Goal: Task Accomplishment & Management: Manage account settings

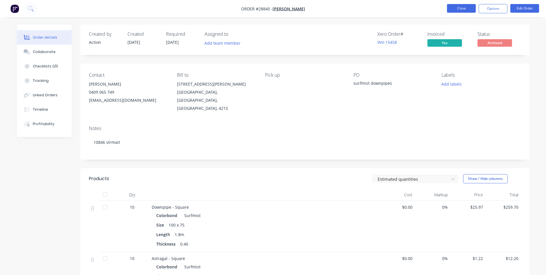
click at [465, 10] on button "Close" at bounding box center [461, 8] width 29 height 9
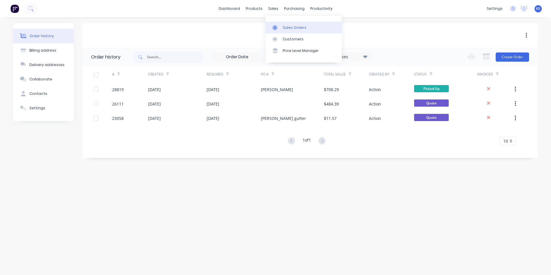
click at [289, 25] on div "Sales Orders" at bounding box center [295, 27] width 24 height 5
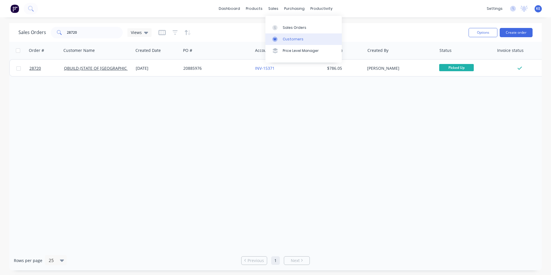
click at [283, 39] on div "Customers" at bounding box center [293, 39] width 21 height 5
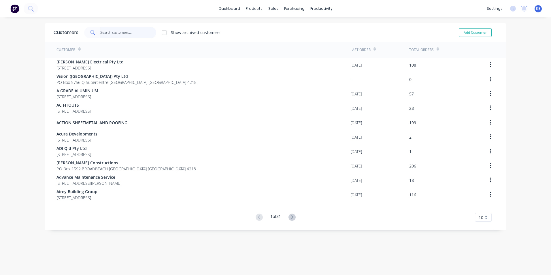
click at [117, 34] on input "text" at bounding box center [128, 33] width 56 height 12
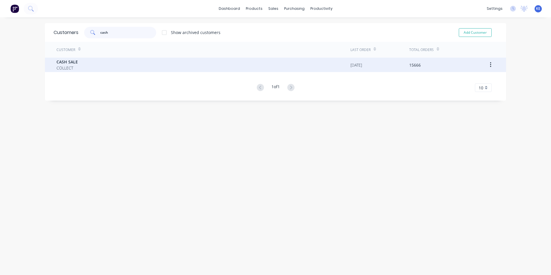
type input "cash"
click at [107, 66] on div "CASH SALE COLLECT" at bounding box center [203, 65] width 294 height 14
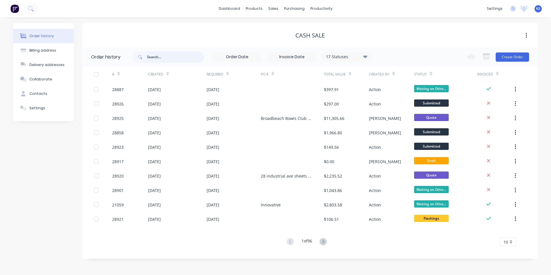
click at [163, 55] on input "text" at bounding box center [175, 57] width 57 height 12
type input "288"
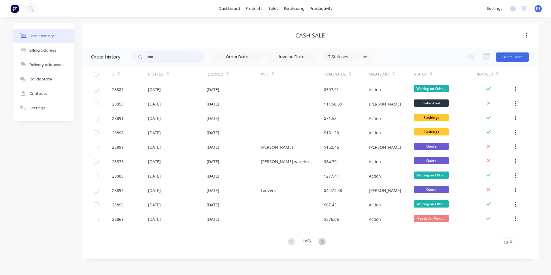
click at [162, 56] on input "288" at bounding box center [175, 57] width 57 height 12
type input "28838"
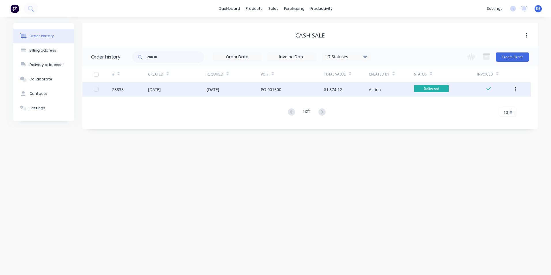
click at [132, 87] on div "28838" at bounding box center [130, 89] width 36 height 14
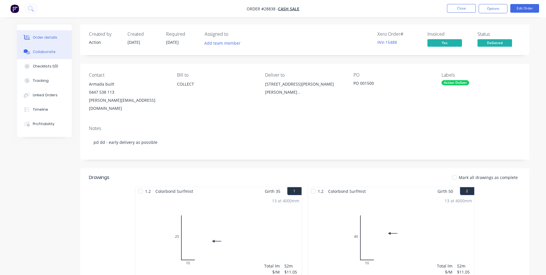
click at [44, 50] on div "Collaborate" at bounding box center [44, 51] width 23 height 5
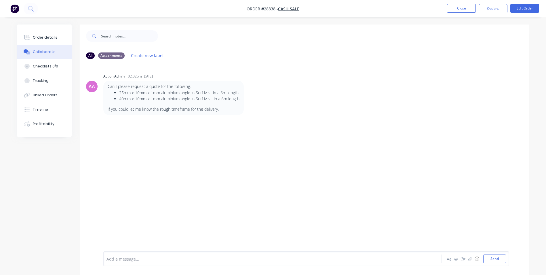
click at [137, 260] on div at bounding box center [257, 259] width 300 height 6
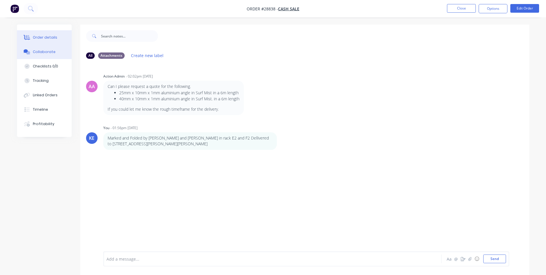
click at [49, 33] on button "Order details" at bounding box center [44, 37] width 55 height 14
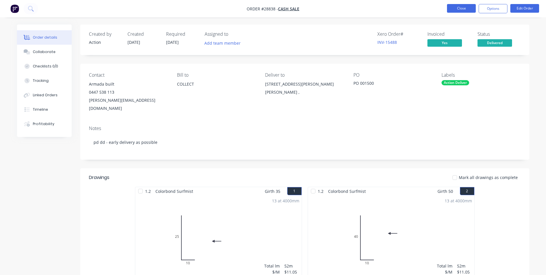
click at [461, 7] on button "Close" at bounding box center [461, 8] width 29 height 9
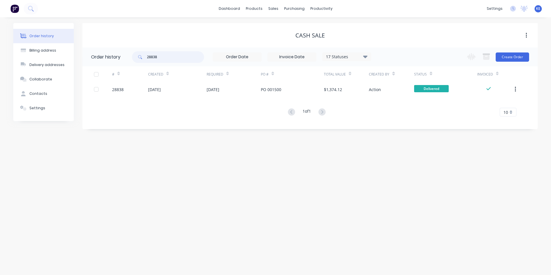
drag, startPoint x: 166, startPoint y: 59, endPoint x: 146, endPoint y: 61, distance: 20.0
click at [146, 61] on div "28838" at bounding box center [168, 57] width 72 height 12
type input "28842"
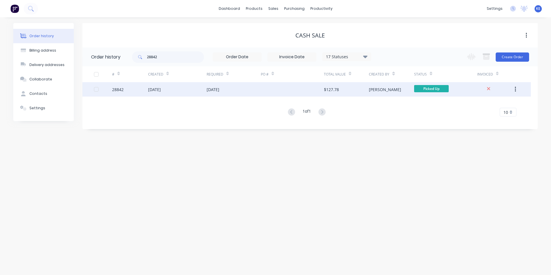
click at [131, 87] on div "28842" at bounding box center [130, 89] width 36 height 14
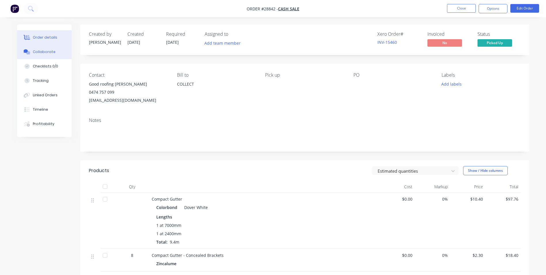
click at [49, 50] on div "Collaborate" at bounding box center [44, 51] width 23 height 5
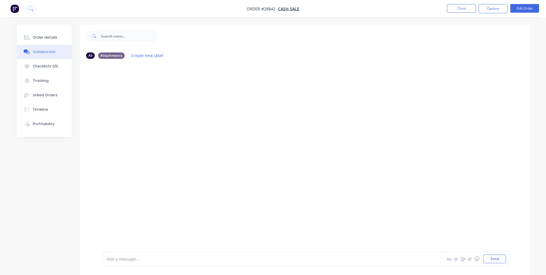
drag, startPoint x: 140, startPoint y: 257, endPoint x: 140, endPoint y: 252, distance: 5.5
click at [140, 256] on div at bounding box center [257, 259] width 300 height 6
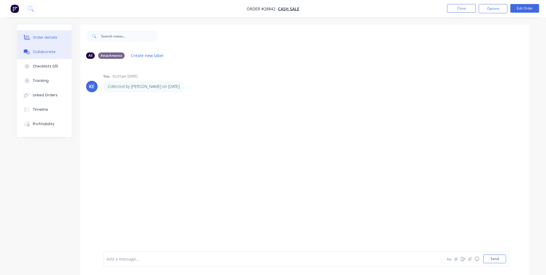
click at [37, 37] on div "Order details" at bounding box center [45, 37] width 24 height 5
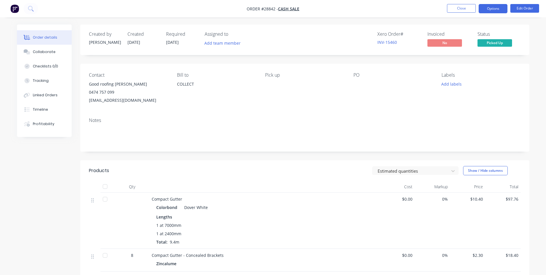
click at [493, 7] on button "Options" at bounding box center [493, 8] width 29 height 9
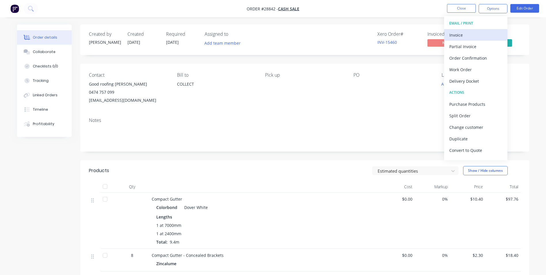
click at [457, 33] on div "Invoice" at bounding box center [476, 35] width 53 height 8
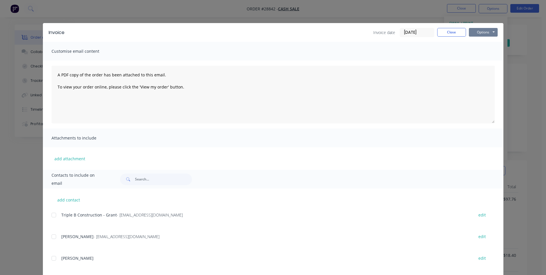
click at [480, 32] on button "Options" at bounding box center [483, 32] width 29 height 9
click at [480, 52] on button "Print" at bounding box center [487, 52] width 37 height 10
click at [444, 33] on button "Close" at bounding box center [452, 32] width 29 height 9
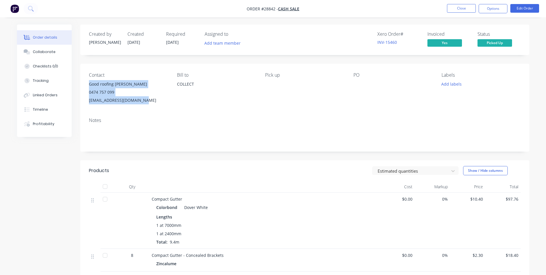
drag, startPoint x: 88, startPoint y: 85, endPoint x: 147, endPoint y: 101, distance: 60.9
click at [147, 101] on div "Contact Good roofing [PERSON_NAME] 0474 757 099 [EMAIL_ADDRESS][DOMAIN_NAME] [P…" at bounding box center [304, 88] width 449 height 49
copy div "Good roofing [PERSON_NAME] 0474 757 099 [EMAIL_ADDRESS][DOMAIN_NAME]"
click at [452, 9] on button "Close" at bounding box center [461, 8] width 29 height 9
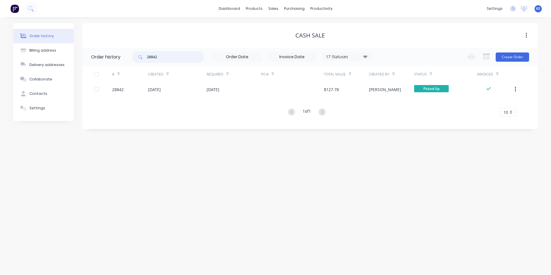
drag, startPoint x: 166, startPoint y: 55, endPoint x: 139, endPoint y: 57, distance: 27.1
click at [139, 57] on div "28842" at bounding box center [168, 57] width 72 height 12
type input "28532"
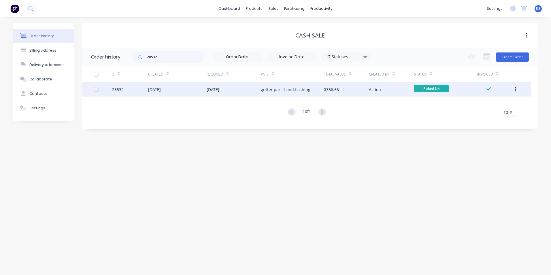
click at [130, 92] on div "28532" at bounding box center [130, 89] width 36 height 14
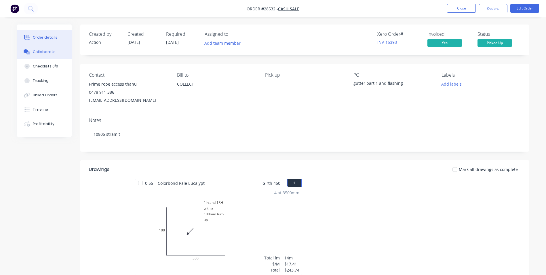
click at [30, 51] on div at bounding box center [27, 51] width 9 height 5
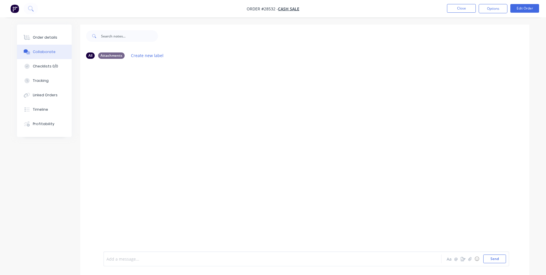
click at [125, 260] on div at bounding box center [257, 259] width 300 height 6
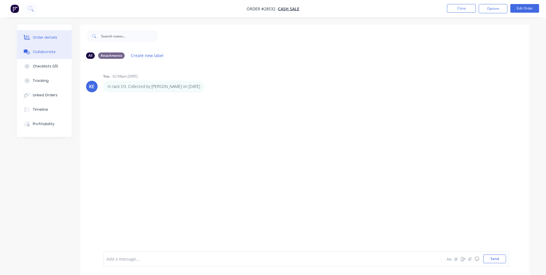
click at [43, 38] on div "Order details" at bounding box center [45, 37] width 24 height 5
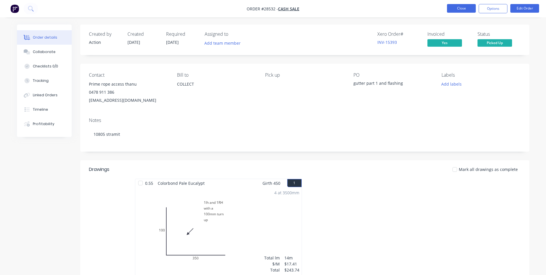
click at [461, 7] on button "Close" at bounding box center [461, 8] width 29 height 9
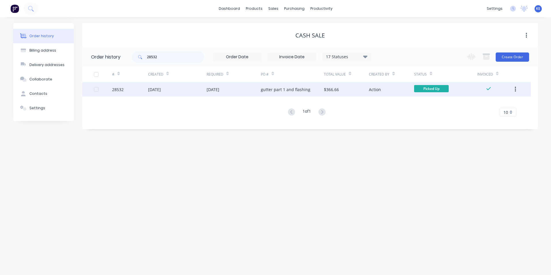
click at [515, 87] on icon "button" at bounding box center [514, 89] width 1 height 6
click at [480, 104] on div "Archive" at bounding box center [494, 104] width 44 height 8
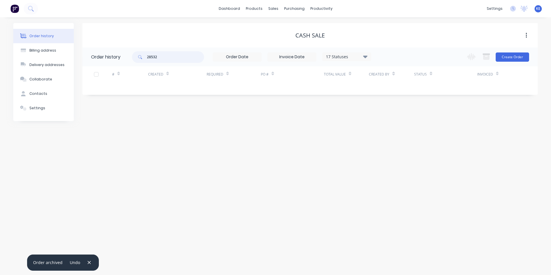
drag, startPoint x: 165, startPoint y: 57, endPoint x: 123, endPoint y: 55, distance: 42.4
click at [123, 55] on header "Order history 28532 17 Statuses Invoice Status Invoiced Not Invoiced Partial Or…" at bounding box center [309, 57] width 455 height 19
type input "28"
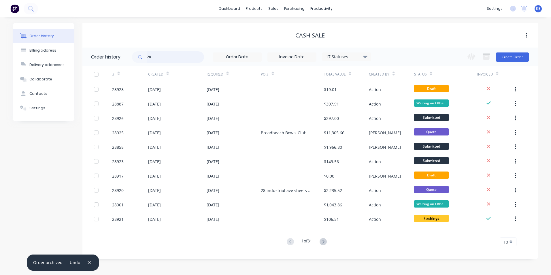
click at [161, 57] on input "28" at bounding box center [175, 57] width 57 height 12
type input "28842"
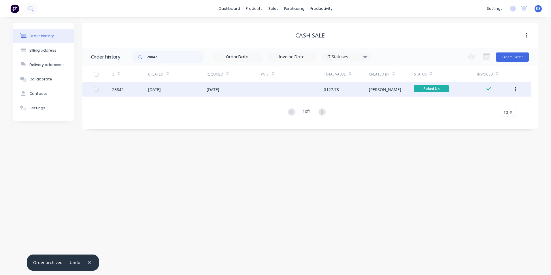
click at [136, 91] on div "28842" at bounding box center [130, 89] width 36 height 14
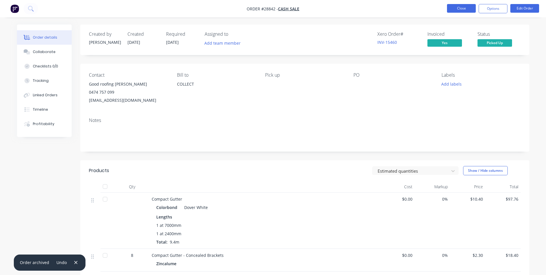
click at [453, 10] on button "Close" at bounding box center [461, 8] width 29 height 9
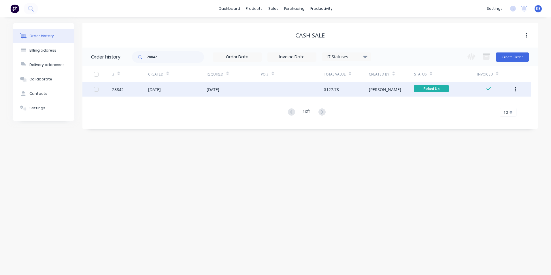
click at [516, 89] on button "button" at bounding box center [515, 89] width 14 height 10
click at [486, 105] on div "Archive" at bounding box center [494, 104] width 44 height 8
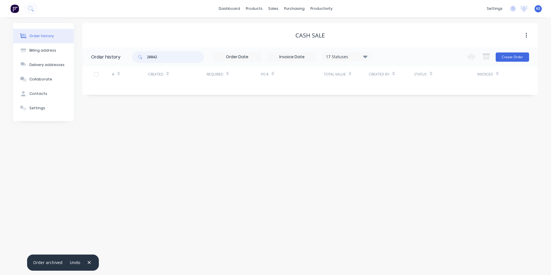
drag, startPoint x: 170, startPoint y: 56, endPoint x: 133, endPoint y: 56, distance: 36.9
click at [133, 56] on div "28842" at bounding box center [168, 57] width 72 height 12
type input "28838"
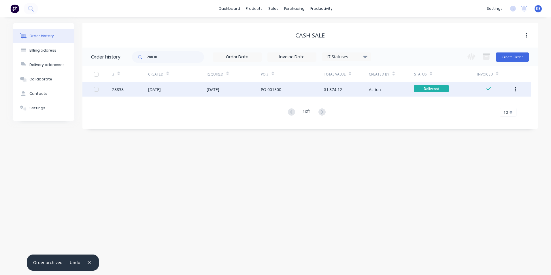
click at [519, 87] on button "button" at bounding box center [515, 89] width 14 height 10
click at [483, 105] on div "Archive" at bounding box center [494, 104] width 44 height 8
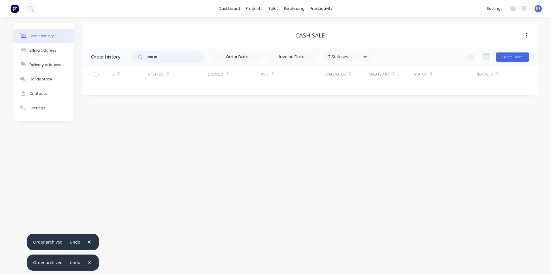
drag, startPoint x: 164, startPoint y: 57, endPoint x: 124, endPoint y: 57, distance: 39.5
click at [124, 57] on header "Order history 28838 17 Statuses Invoice Status Invoiced Not Invoiced Partial Or…" at bounding box center [309, 57] width 455 height 19
type input "28768"
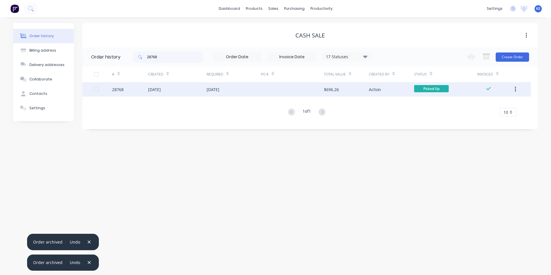
click at [137, 88] on div "28768" at bounding box center [130, 89] width 36 height 14
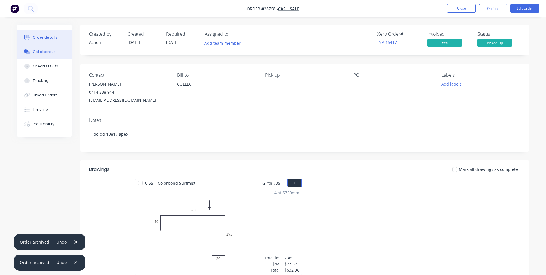
click at [50, 55] on button "Collaborate" at bounding box center [44, 52] width 55 height 14
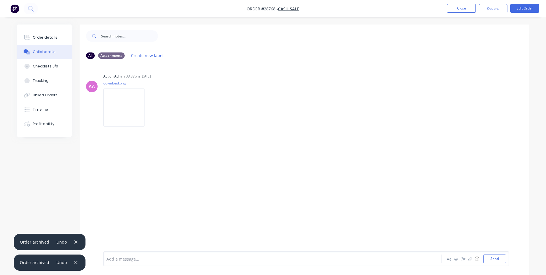
drag, startPoint x: 145, startPoint y: 255, endPoint x: 191, endPoint y: 205, distance: 67.7
click at [145, 252] on div "Add a message... Aa @ ☺ Send" at bounding box center [306, 258] width 406 height 15
drag, startPoint x: 122, startPoint y: 257, endPoint x: 144, endPoint y: 239, distance: 28.8
click at [124, 255] on div "Add a message..." at bounding box center [257, 258] width 300 height 9
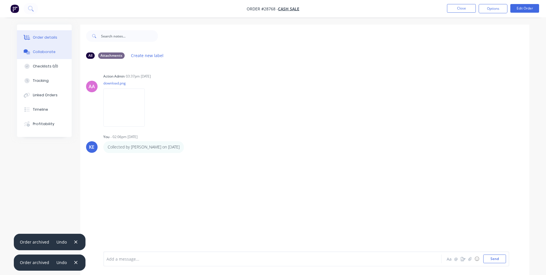
click at [45, 37] on div "Order details" at bounding box center [45, 37] width 24 height 5
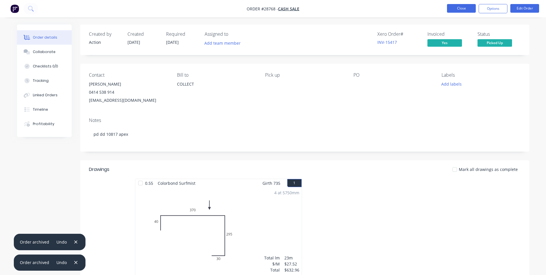
click at [456, 10] on button "Close" at bounding box center [461, 8] width 29 height 9
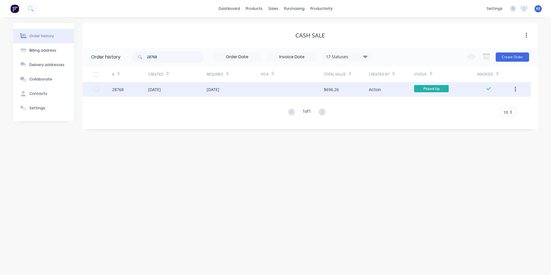
click at [515, 88] on icon "button" at bounding box center [514, 89] width 1 height 6
click at [472, 106] on div "Archive" at bounding box center [494, 104] width 44 height 8
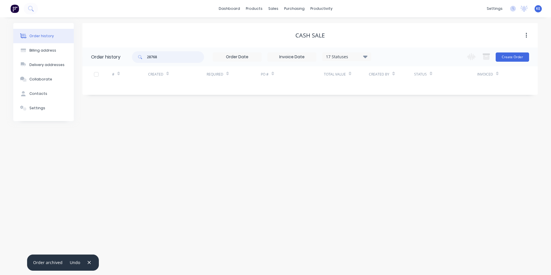
drag, startPoint x: 167, startPoint y: 59, endPoint x: 122, endPoint y: 25, distance: 56.8
click at [133, 57] on div "28768" at bounding box center [168, 57] width 72 height 12
type input "28755"
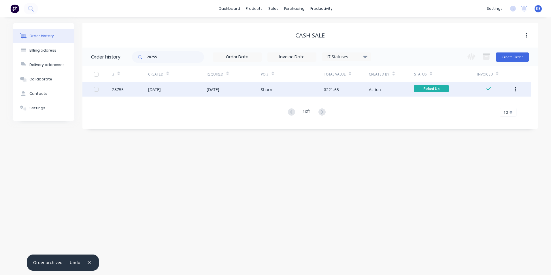
click at [138, 93] on div "28755" at bounding box center [130, 89] width 36 height 14
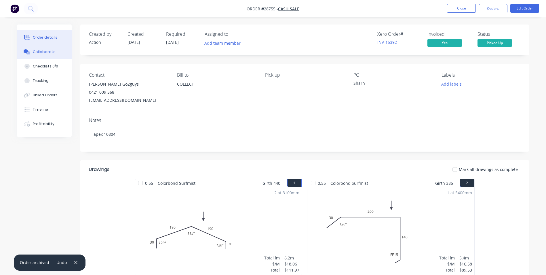
click at [44, 54] on div "Collaborate" at bounding box center [44, 51] width 23 height 5
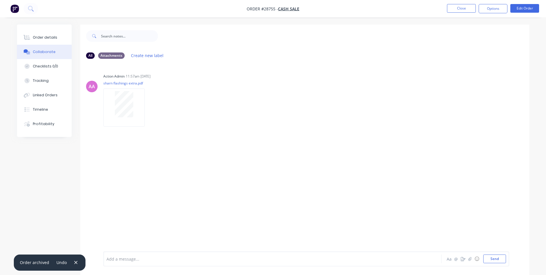
drag, startPoint x: 126, startPoint y: 258, endPoint x: 129, endPoint y: 253, distance: 6.2
click at [126, 258] on div at bounding box center [257, 259] width 300 height 6
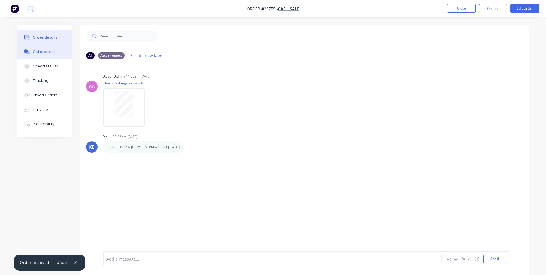
click at [37, 40] on button "Order details" at bounding box center [44, 37] width 55 height 14
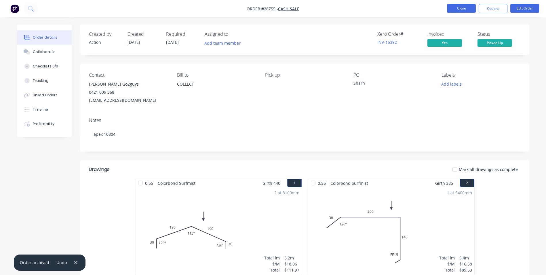
click at [457, 10] on button "Close" at bounding box center [461, 8] width 29 height 9
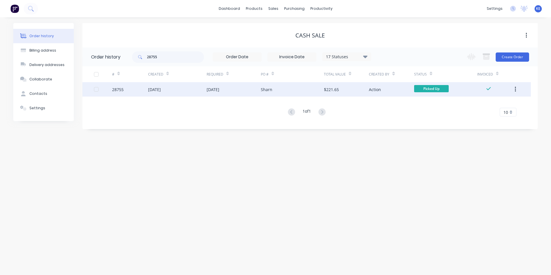
click at [515, 90] on icon "button" at bounding box center [514, 89] width 1 height 6
click at [489, 103] on div "Archive" at bounding box center [494, 104] width 44 height 8
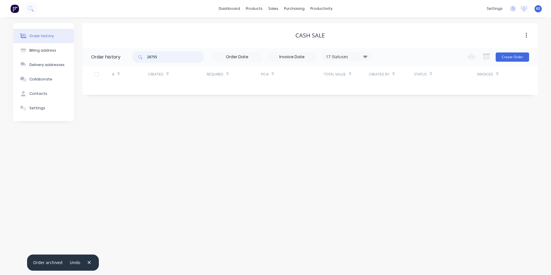
drag, startPoint x: 169, startPoint y: 59, endPoint x: 119, endPoint y: 58, distance: 50.1
click at [119, 58] on header "Order history 28755 17 Statuses Invoice Status Invoiced Not Invoiced Partial Or…" at bounding box center [309, 57] width 455 height 19
type input "28037"
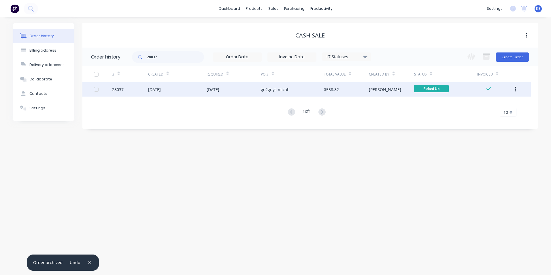
click at [132, 93] on div "28037" at bounding box center [130, 89] width 36 height 14
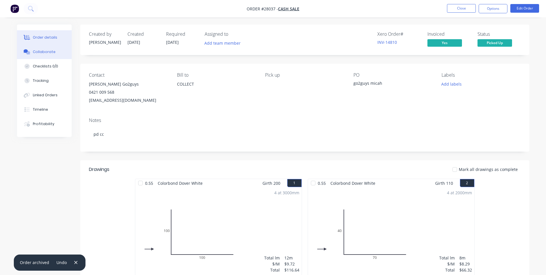
click at [42, 52] on div "Collaborate" at bounding box center [44, 51] width 23 height 5
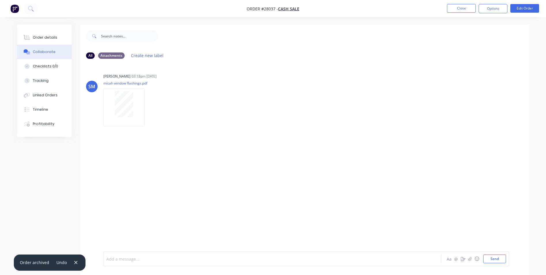
drag, startPoint x: 137, startPoint y: 261, endPoint x: 202, endPoint y: 174, distance: 108.8
click at [137, 260] on div at bounding box center [257, 259] width 300 height 6
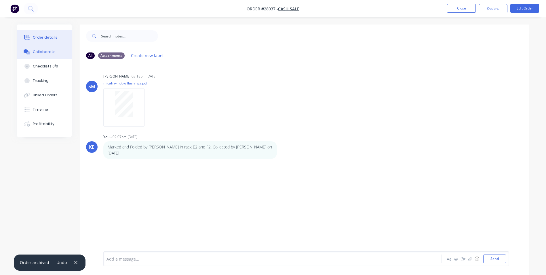
click at [49, 41] on button "Order details" at bounding box center [44, 37] width 55 height 14
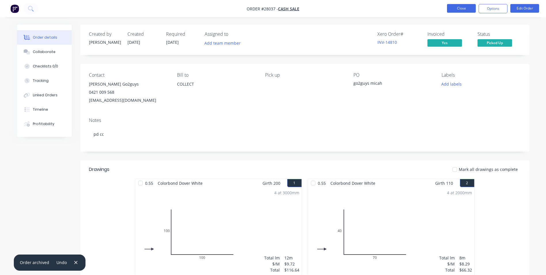
click at [463, 6] on button "Close" at bounding box center [461, 8] width 29 height 9
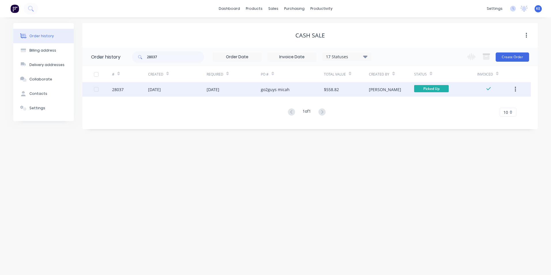
click at [514, 90] on icon "button" at bounding box center [514, 89] width 1 height 6
click at [473, 108] on div "Archive" at bounding box center [494, 104] width 44 height 8
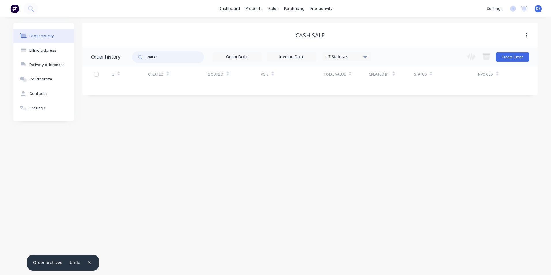
drag, startPoint x: 163, startPoint y: 58, endPoint x: 141, endPoint y: 57, distance: 22.2
click at [141, 57] on div "28037" at bounding box center [168, 57] width 72 height 12
type input "28855"
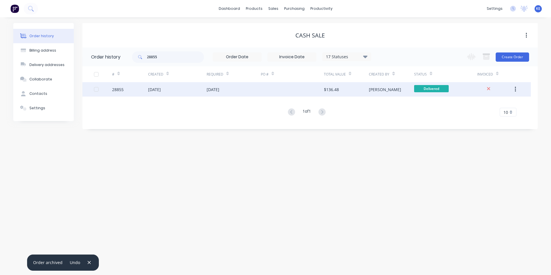
click at [134, 91] on div "28855" at bounding box center [130, 89] width 36 height 14
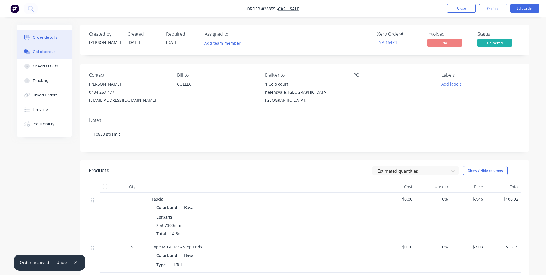
click at [39, 52] on div "Collaborate" at bounding box center [44, 51] width 23 height 5
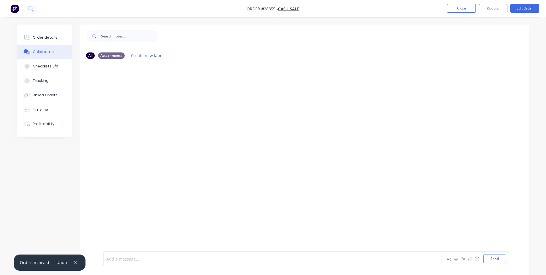
drag, startPoint x: 135, startPoint y: 258, endPoint x: 160, endPoint y: 218, distance: 47.4
click at [135, 257] on div at bounding box center [257, 259] width 300 height 6
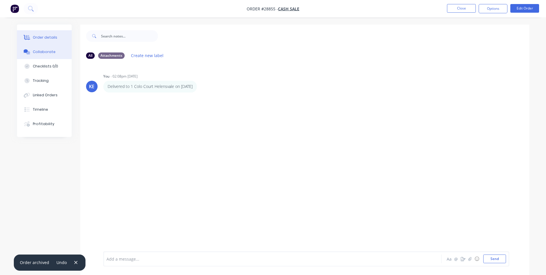
click at [50, 39] on div "Order details" at bounding box center [45, 37] width 24 height 5
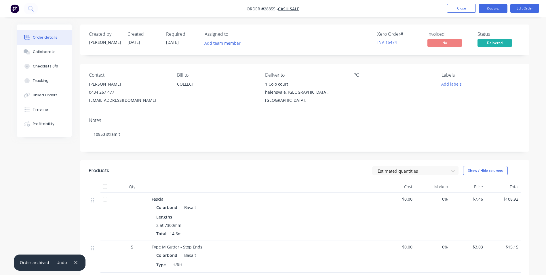
click at [494, 10] on button "Options" at bounding box center [493, 8] width 29 height 9
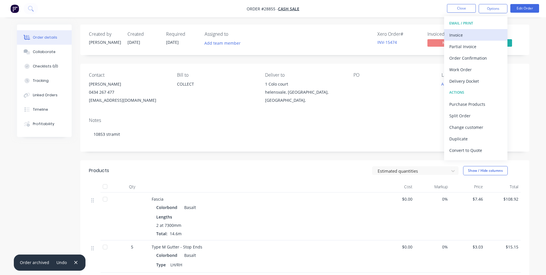
click at [471, 31] on div "Invoice" at bounding box center [476, 35] width 53 height 8
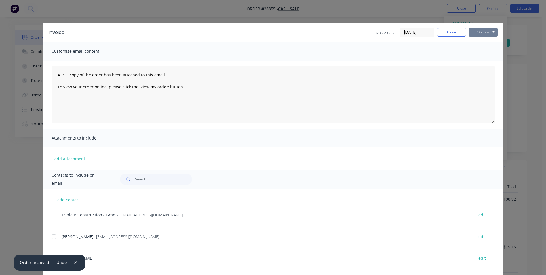
click at [481, 31] on button "Options" at bounding box center [483, 32] width 29 height 9
click at [481, 52] on button "Print" at bounding box center [487, 52] width 37 height 10
click at [451, 32] on button "Close" at bounding box center [452, 32] width 29 height 9
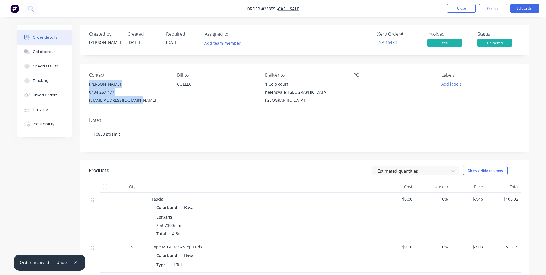
drag, startPoint x: 89, startPoint y: 84, endPoint x: 136, endPoint y: 99, distance: 49.2
click at [136, 99] on div "[PERSON_NAME] 0434 267 477 [EMAIL_ADDRESS][DOMAIN_NAME]" at bounding box center [128, 92] width 79 height 24
copy div "[PERSON_NAME] 0434 267 477 [EMAIL_ADDRESS][DOMAIN_NAME]"
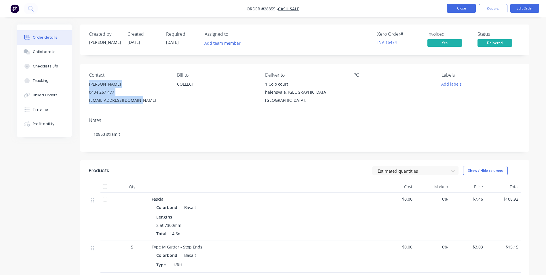
click at [460, 7] on button "Close" at bounding box center [461, 8] width 29 height 9
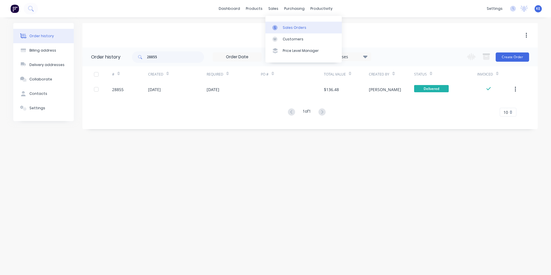
click at [287, 25] on div "Sales Orders" at bounding box center [295, 27] width 24 height 5
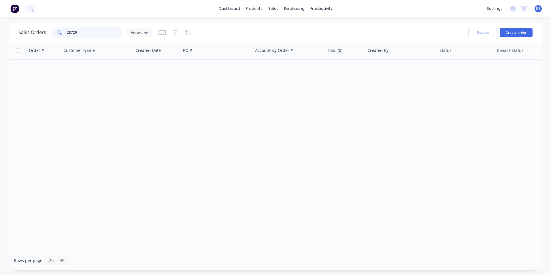
drag, startPoint x: 83, startPoint y: 33, endPoint x: -15, endPoint y: 35, distance: 97.9
click at [0, 35] on html "dashboard products sales purchasing productivity dashboard products Product Cat…" at bounding box center [275, 137] width 551 height 275
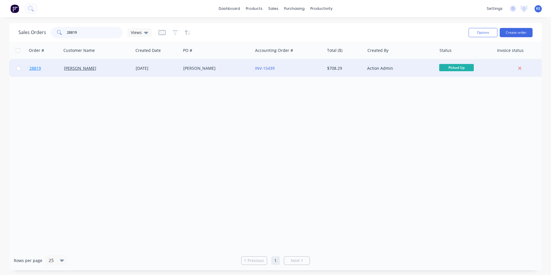
type input "28819"
click at [47, 66] on link "28819" at bounding box center [46, 68] width 35 height 17
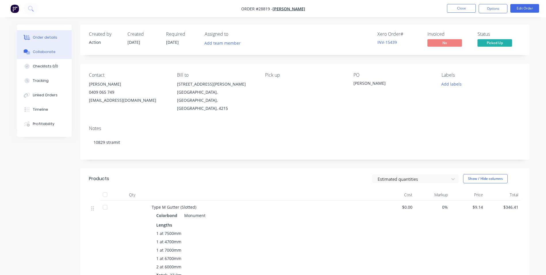
click at [46, 52] on div "Collaborate" at bounding box center [44, 51] width 23 height 5
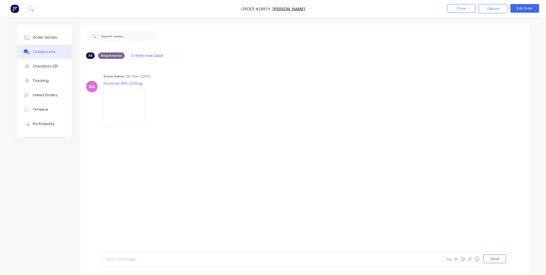
click at [132, 256] on div at bounding box center [257, 259] width 300 height 6
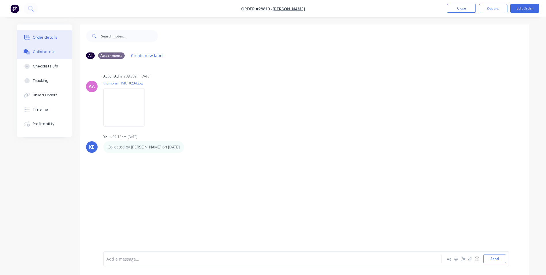
click at [28, 37] on icon at bounding box center [27, 37] width 7 height 5
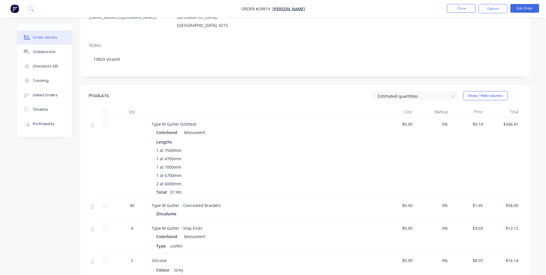
scroll to position [173, 0]
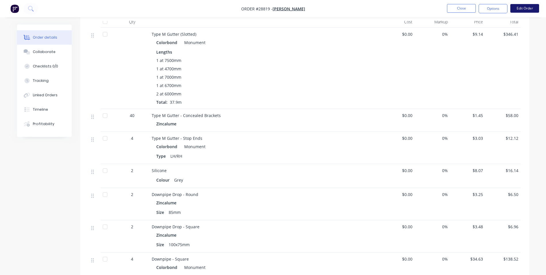
click at [520, 9] on button "Edit Order" at bounding box center [525, 8] width 29 height 9
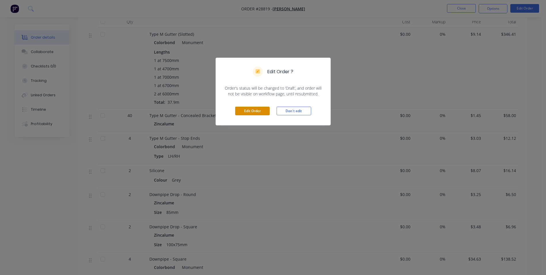
click at [243, 109] on button "Edit Order" at bounding box center [252, 111] width 35 height 9
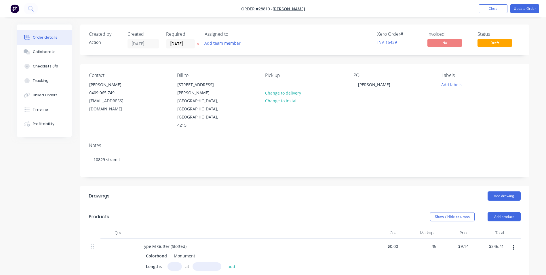
scroll to position [115, 0]
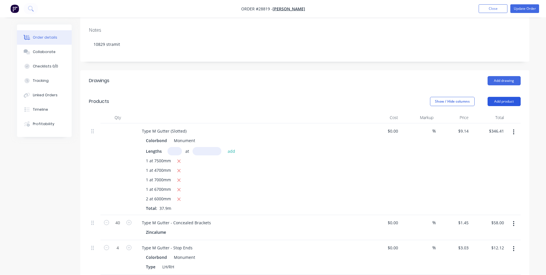
click at [506, 97] on button "Add product" at bounding box center [504, 101] width 33 height 9
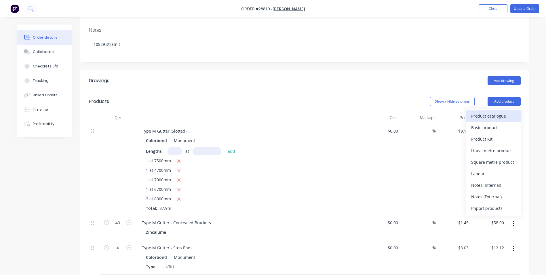
click at [481, 112] on div "Product catalogue" at bounding box center [493, 116] width 44 height 8
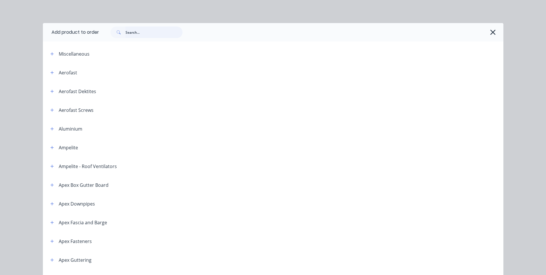
click at [131, 34] on input "text" at bounding box center [154, 32] width 57 height 12
type input "rivets"
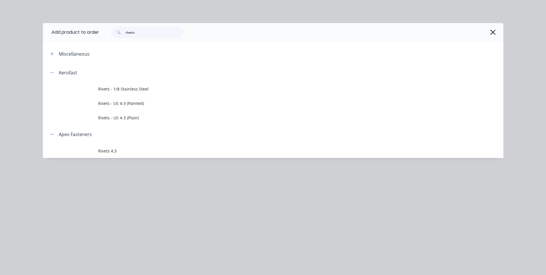
drag, startPoint x: 137, startPoint y: 104, endPoint x: 222, endPoint y: 98, distance: 84.6
click at [138, 103] on span "Rivets - US 4-3 (Painted)" at bounding box center [260, 103] width 324 height 6
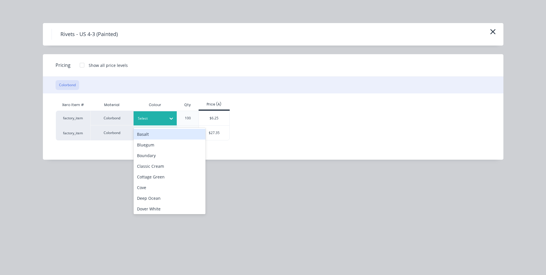
click at [149, 119] on div at bounding box center [151, 118] width 26 height 6
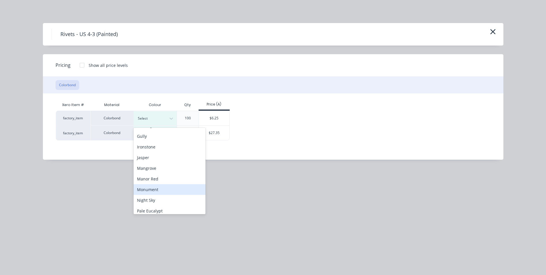
click at [162, 188] on div "Monument" at bounding box center [170, 189] width 72 height 11
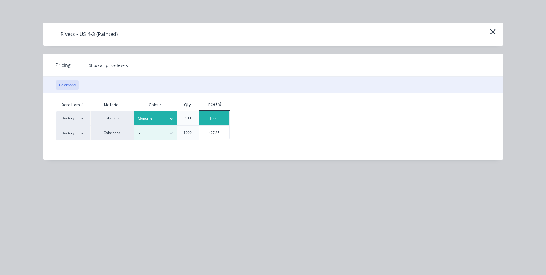
click at [217, 118] on div "$6.25" at bounding box center [214, 118] width 31 height 14
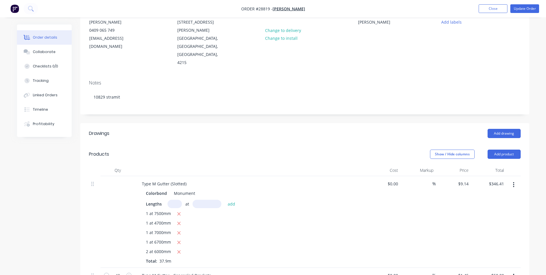
scroll to position [58, 0]
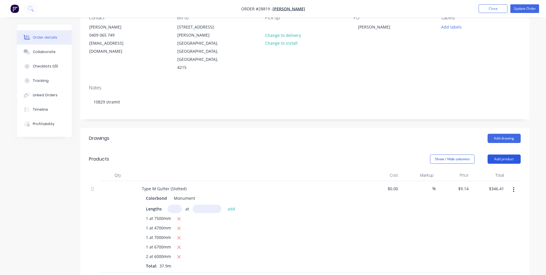
click at [505, 154] on button "Add product" at bounding box center [504, 158] width 33 height 9
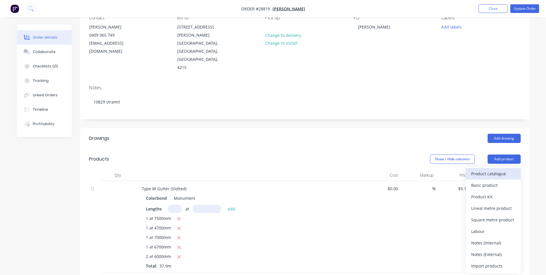
click at [482, 169] on div "Product catalogue" at bounding box center [493, 173] width 44 height 8
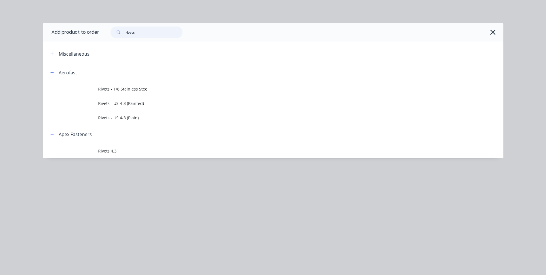
drag, startPoint x: 143, startPoint y: 33, endPoint x: 120, endPoint y: 34, distance: 23.9
click at [120, 34] on div "rivets" at bounding box center [147, 32] width 72 height 12
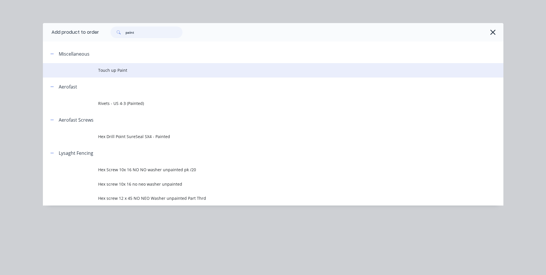
type input "paint"
click at [123, 73] on span "Touch up Paint" at bounding box center [260, 70] width 324 height 6
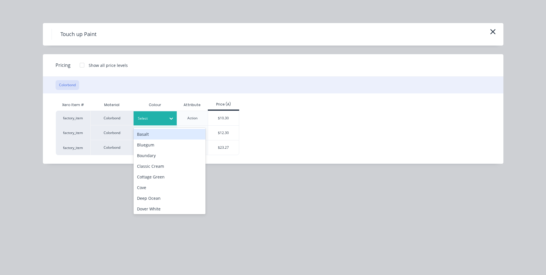
click at [154, 116] on div at bounding box center [151, 118] width 26 height 6
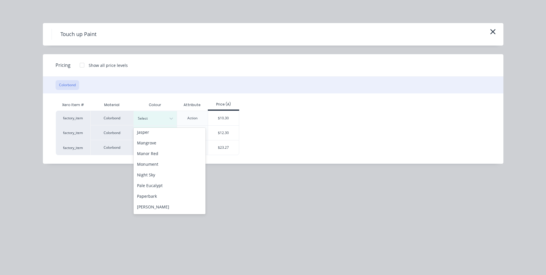
scroll to position [131, 0]
click at [165, 172] on div "Monument" at bounding box center [170, 173] width 72 height 11
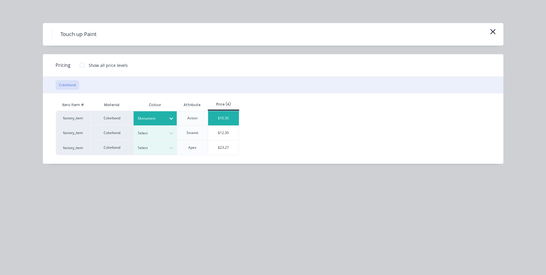
click at [226, 116] on div "$10.30" at bounding box center [223, 118] width 31 height 14
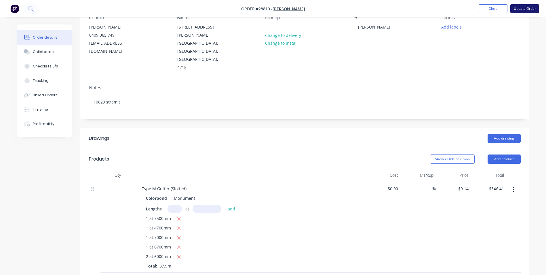
click at [520, 12] on button "Update Order" at bounding box center [525, 8] width 29 height 9
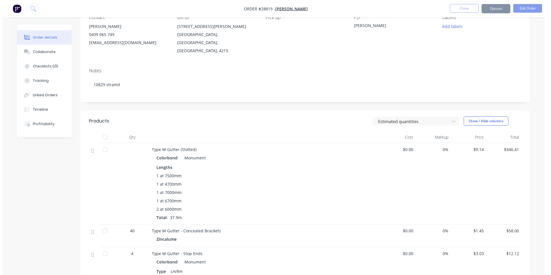
scroll to position [0, 0]
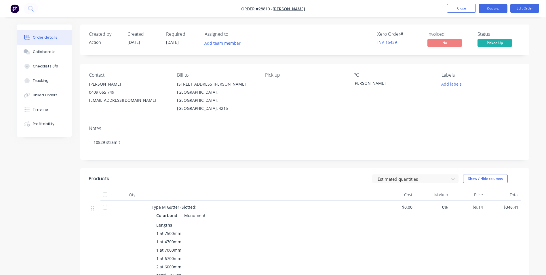
click at [486, 10] on button "Options" at bounding box center [493, 8] width 29 height 9
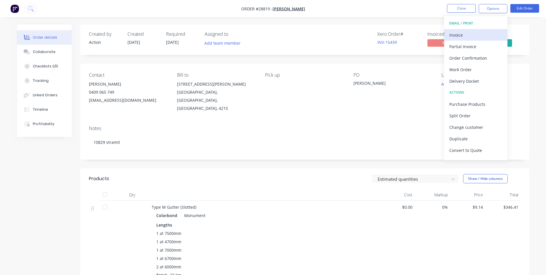
click at [462, 29] on button "Invoice" at bounding box center [475, 35] width 63 height 12
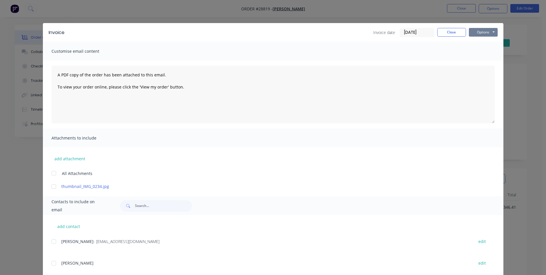
click at [480, 31] on button "Options" at bounding box center [483, 32] width 29 height 9
click at [478, 50] on button "Print" at bounding box center [487, 52] width 37 height 10
click at [451, 30] on button "Close" at bounding box center [452, 32] width 29 height 9
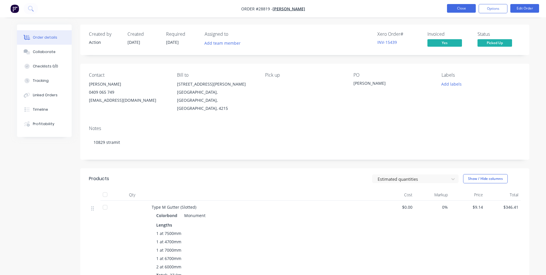
click at [461, 7] on button "Close" at bounding box center [461, 8] width 29 height 9
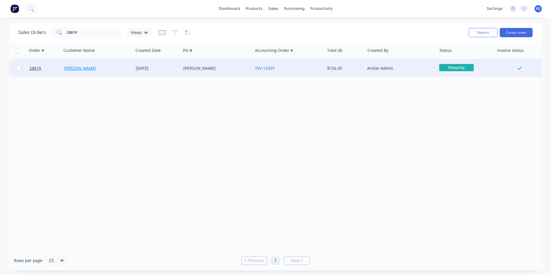
drag, startPoint x: 18, startPoint y: 68, endPoint x: 87, endPoint y: 67, distance: 68.6
click at [19, 68] on input "checkbox" at bounding box center [18, 68] width 4 height 4
checkbox input "true"
click at [477, 32] on button "Options" at bounding box center [482, 32] width 29 height 9
click at [462, 54] on div "Archive" at bounding box center [465, 58] width 53 height 8
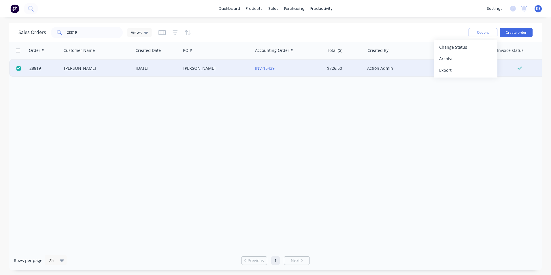
checkbox input "false"
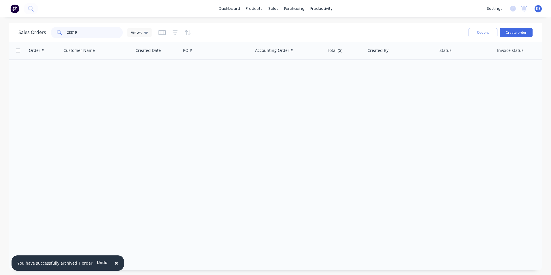
drag, startPoint x: 88, startPoint y: 35, endPoint x: 30, endPoint y: 41, distance: 58.7
click at [30, 41] on div "Sales Orders 28819 Views Options Create order" at bounding box center [275, 32] width 532 height 19
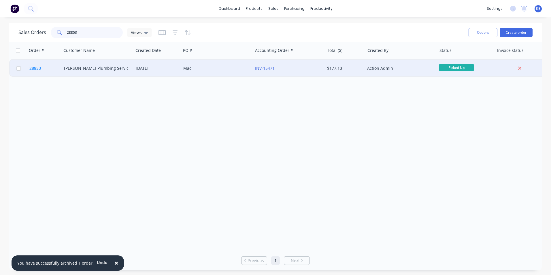
type input "28853"
click at [50, 70] on link "28853" at bounding box center [46, 68] width 35 height 17
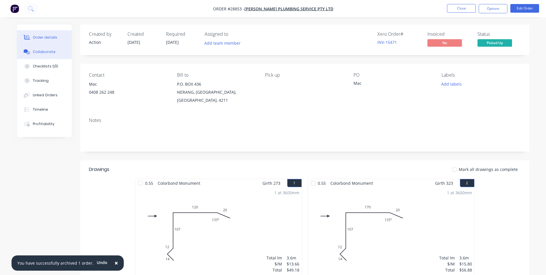
click at [44, 52] on div "Collaborate" at bounding box center [44, 51] width 23 height 5
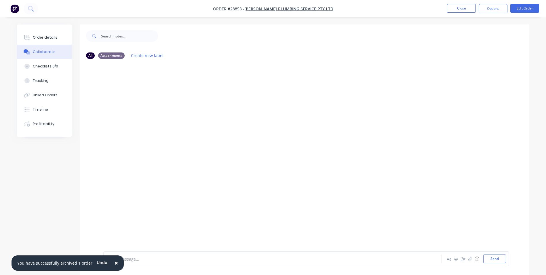
click at [115, 263] on span "×" at bounding box center [116, 263] width 3 height 8
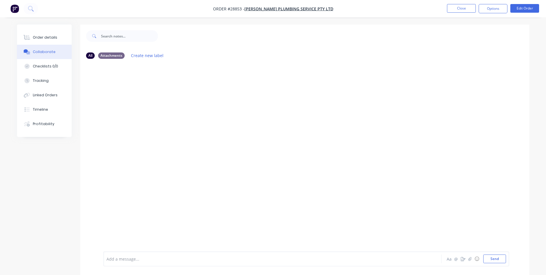
drag, startPoint x: 128, startPoint y: 259, endPoint x: 126, endPoint y: 237, distance: 21.4
click at [128, 256] on div at bounding box center [257, 259] width 300 height 6
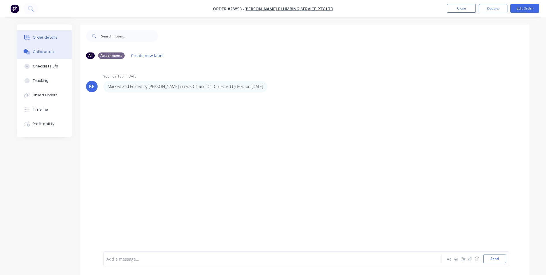
click at [42, 38] on div "Order details" at bounding box center [45, 37] width 24 height 5
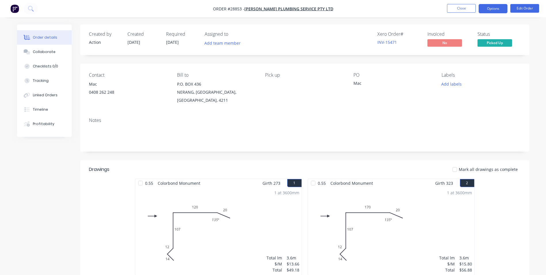
click at [490, 6] on button "Options" at bounding box center [493, 8] width 29 height 9
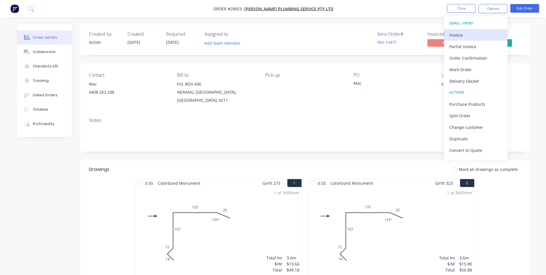
click at [460, 34] on div "Invoice" at bounding box center [476, 35] width 53 height 8
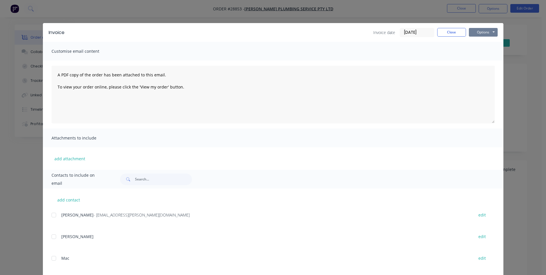
click at [487, 33] on button "Options" at bounding box center [483, 32] width 29 height 9
click at [478, 51] on button "Print" at bounding box center [487, 52] width 37 height 10
click at [446, 33] on button "Close" at bounding box center [452, 32] width 29 height 9
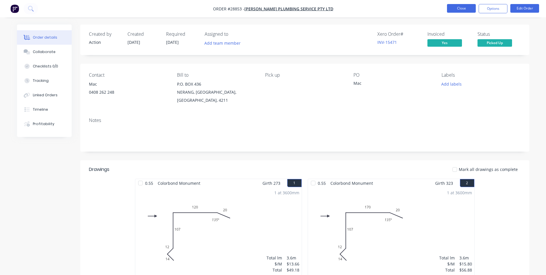
click at [461, 5] on button "Close" at bounding box center [461, 8] width 29 height 9
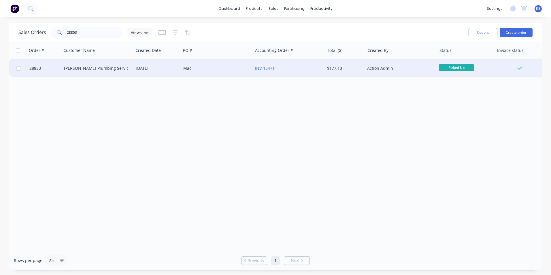
click at [19, 70] on input "checkbox" at bounding box center [18, 68] width 4 height 4
checkbox input "true"
click at [479, 36] on button "Options" at bounding box center [482, 32] width 29 height 9
click at [466, 57] on div "Archive" at bounding box center [465, 58] width 53 height 8
checkbox input "false"
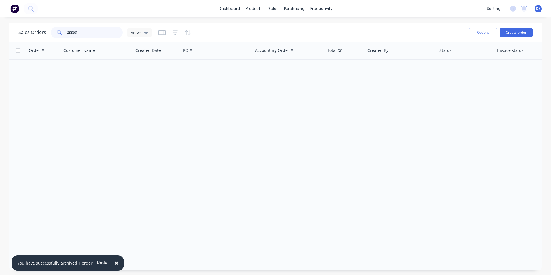
drag, startPoint x: 85, startPoint y: 33, endPoint x: 56, endPoint y: 37, distance: 29.9
click at [56, 37] on div "28853" at bounding box center [87, 33] width 72 height 12
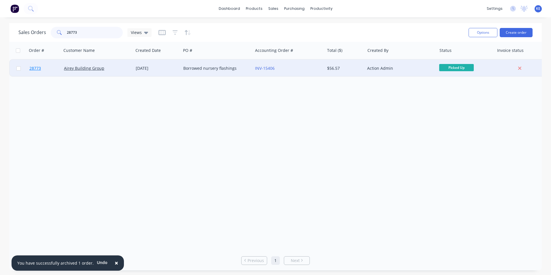
type input "28773"
click at [48, 70] on link "28773" at bounding box center [46, 68] width 35 height 17
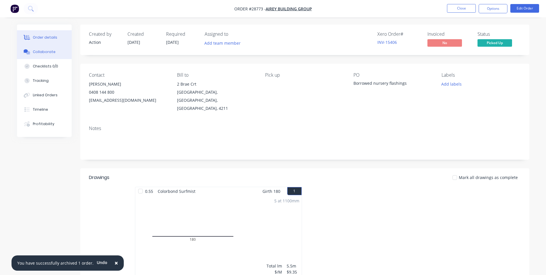
click at [43, 50] on div "Collaborate" at bounding box center [44, 51] width 23 height 5
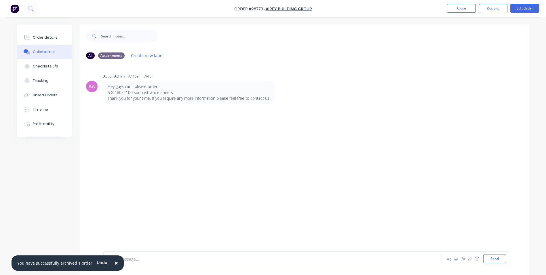
drag, startPoint x: 113, startPoint y: 264, endPoint x: 124, endPoint y: 260, distance: 11.7
click at [115, 263] on button "×" at bounding box center [116, 263] width 15 height 14
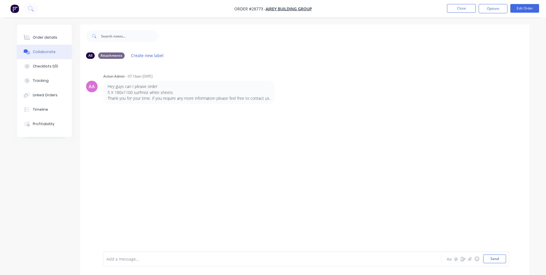
click at [125, 259] on div at bounding box center [257, 259] width 300 height 6
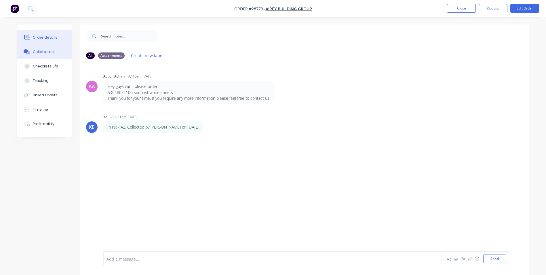
drag, startPoint x: 43, startPoint y: 42, endPoint x: 67, endPoint y: 41, distance: 23.6
click at [44, 41] on button "Order details" at bounding box center [44, 37] width 55 height 14
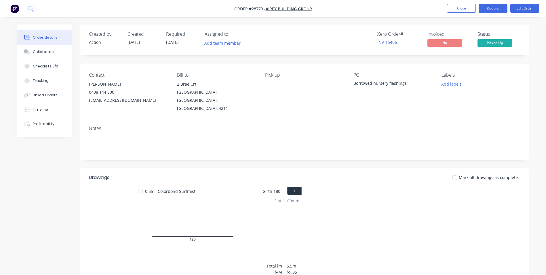
click at [495, 9] on button "Options" at bounding box center [493, 8] width 29 height 9
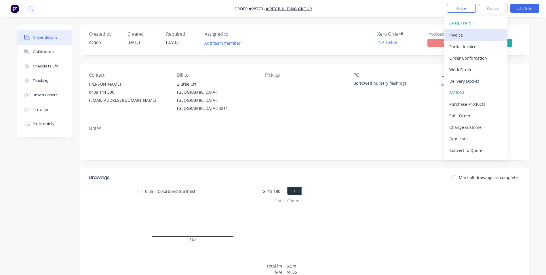
click at [474, 33] on div "Invoice" at bounding box center [476, 35] width 53 height 8
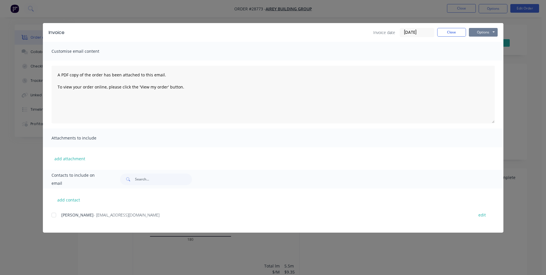
click at [483, 33] on button "Options" at bounding box center [483, 32] width 29 height 9
click at [483, 51] on button "Print" at bounding box center [487, 52] width 37 height 10
click at [453, 31] on button "Close" at bounding box center [452, 32] width 29 height 9
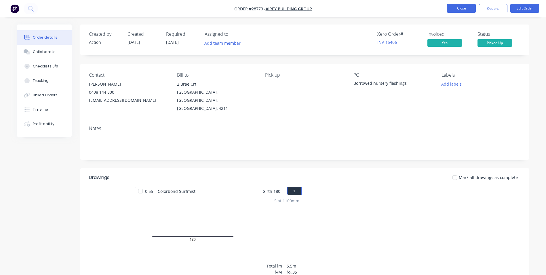
click at [458, 9] on button "Close" at bounding box center [461, 8] width 29 height 9
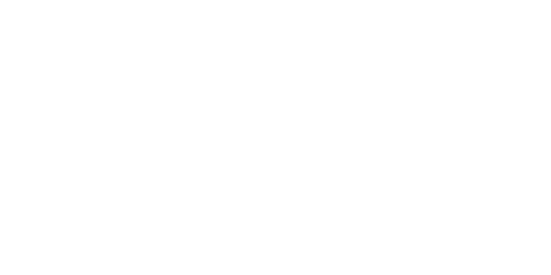
click at [137, 0] on html "x" at bounding box center [275, 0] width 551 height 0
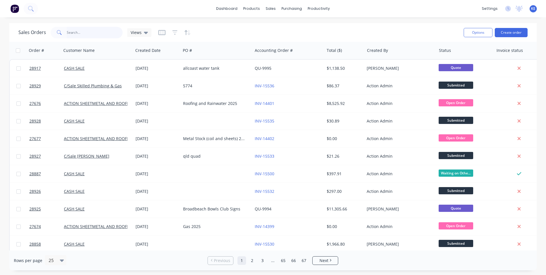
click at [75, 31] on div "dashboard products sales purchasing productivity dashboard products Product Cat…" at bounding box center [273, 137] width 546 height 275
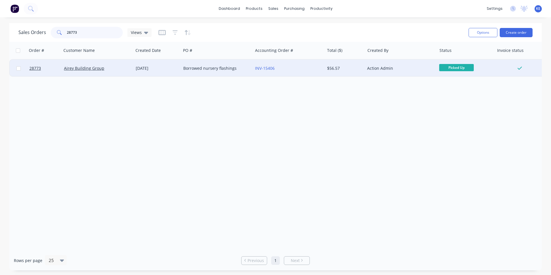
type input "28773"
click at [19, 67] on input "checkbox" at bounding box center [18, 68] width 4 height 4
checkbox input "true"
click at [487, 32] on button "Options" at bounding box center [482, 32] width 29 height 9
click at [461, 54] on div "Archive" at bounding box center [465, 58] width 53 height 8
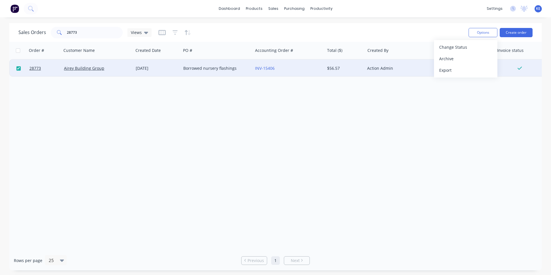
checkbox input "false"
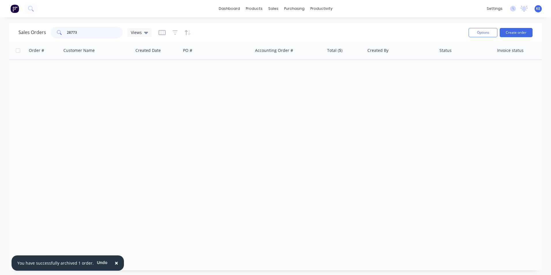
drag, startPoint x: 87, startPoint y: 30, endPoint x: 37, endPoint y: 36, distance: 49.9
click at [37, 36] on div "Sales Orders 28773 Views" at bounding box center [84, 33] width 133 height 12
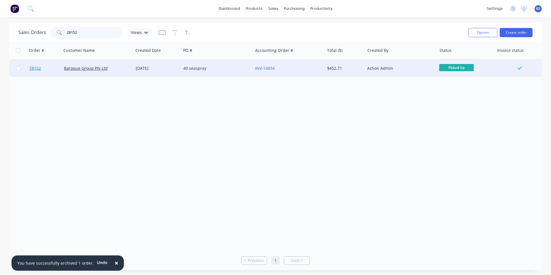
type input "28152"
click at [54, 67] on link "28152" at bounding box center [46, 68] width 35 height 17
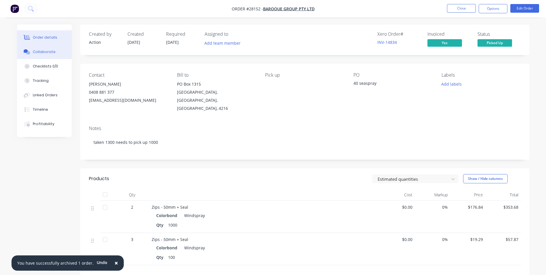
click at [50, 52] on div "Collaborate" at bounding box center [44, 51] width 23 height 5
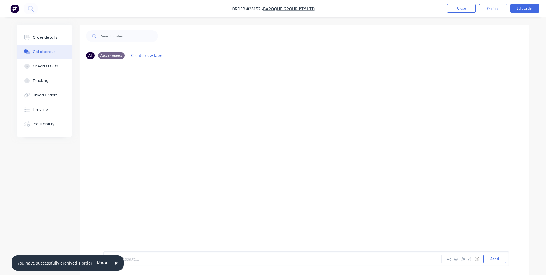
click at [125, 258] on div at bounding box center [257, 259] width 300 height 6
click at [110, 262] on button "×" at bounding box center [116, 263] width 15 height 14
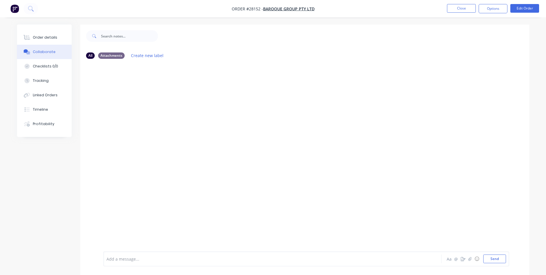
click at [116, 261] on div at bounding box center [257, 259] width 300 height 6
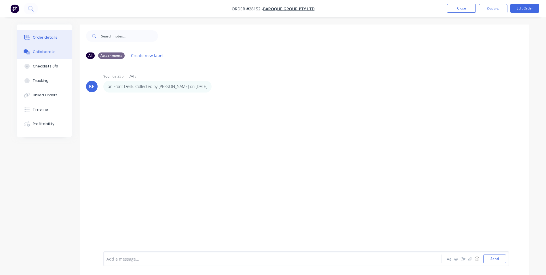
click at [45, 40] on button "Order details" at bounding box center [44, 37] width 55 height 14
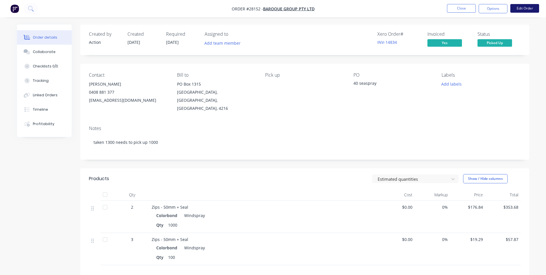
click at [521, 8] on button "Edit Order" at bounding box center [525, 8] width 29 height 9
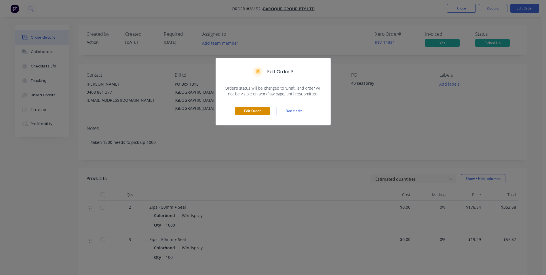
click at [247, 109] on button "Edit Order" at bounding box center [252, 111] width 35 height 9
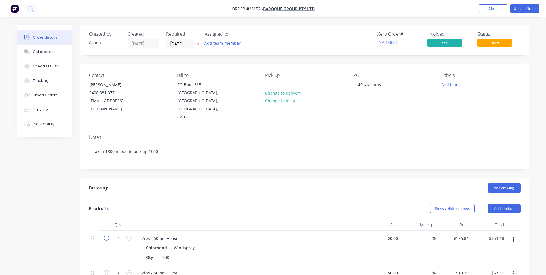
click at [108, 235] on icon "button" at bounding box center [106, 237] width 5 height 5
type input "1"
type input "$176.84"
click at [522, 8] on button "Update Order" at bounding box center [525, 8] width 29 height 9
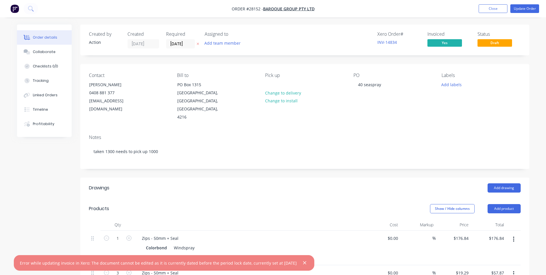
drag, startPoint x: 305, startPoint y: 262, endPoint x: 193, endPoint y: 213, distance: 122.6
click at [304, 260] on button "button" at bounding box center [304, 262] width 7 height 7
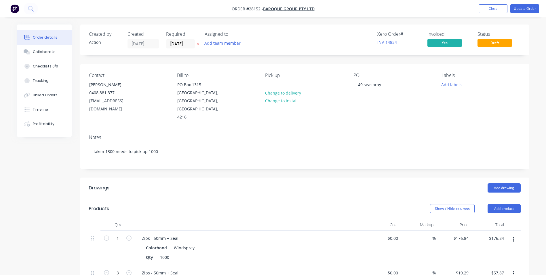
click at [40, 196] on div "Created by Action Created 27/08/25 Required 28/08/25 Assigned to Add team membe…" at bounding box center [273, 244] width 513 height 441
click at [525, 5] on button "Update Order" at bounding box center [525, 8] width 29 height 9
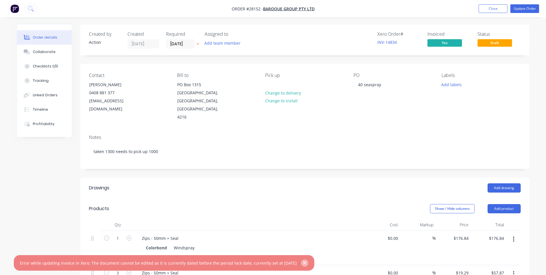
click at [306, 262] on icon "button" at bounding box center [304, 262] width 3 height 3
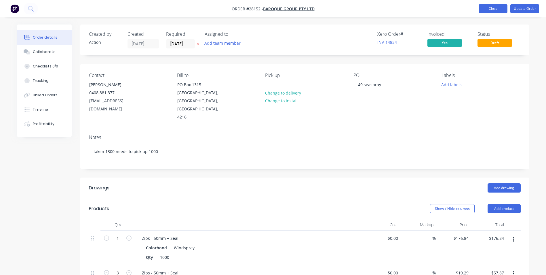
click at [483, 10] on button "Close" at bounding box center [493, 8] width 29 height 9
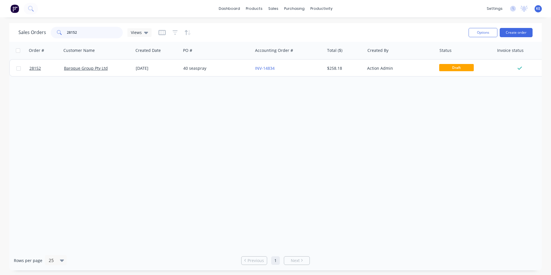
drag, startPoint x: 87, startPoint y: 30, endPoint x: 36, endPoint y: 32, distance: 51.0
click at [36, 32] on div "Sales Orders 28152 Views" at bounding box center [84, 33] width 133 height 12
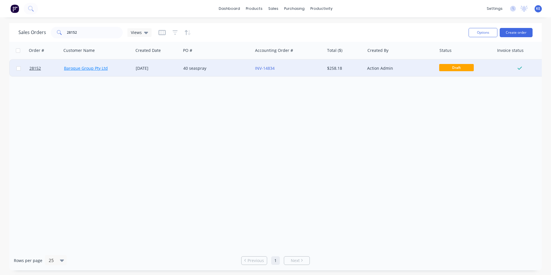
click at [94, 67] on link "Baroque Group Pty Ltd" at bounding box center [86, 67] width 44 height 5
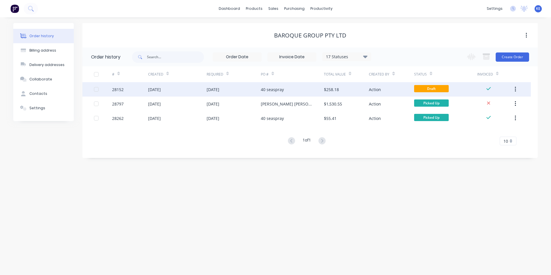
click at [138, 89] on div "28152" at bounding box center [130, 89] width 36 height 14
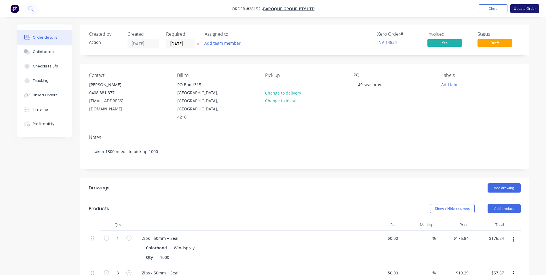
click at [525, 9] on button "Update Order" at bounding box center [525, 8] width 29 height 9
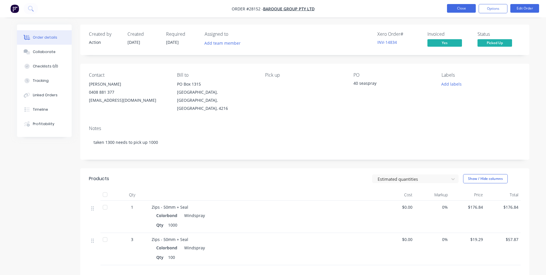
click at [456, 9] on button "Close" at bounding box center [461, 8] width 29 height 9
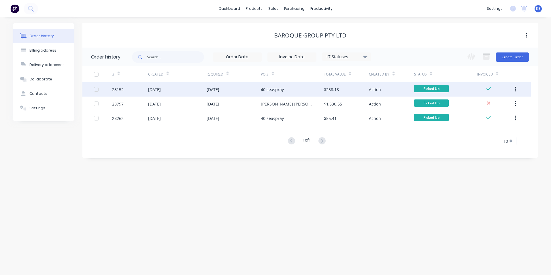
click at [97, 89] on div at bounding box center [96, 90] width 12 height 12
click at [518, 89] on button "button" at bounding box center [515, 89] width 14 height 10
click at [494, 103] on div "Archive" at bounding box center [494, 104] width 44 height 8
